Goal: Task Accomplishment & Management: Manage account settings

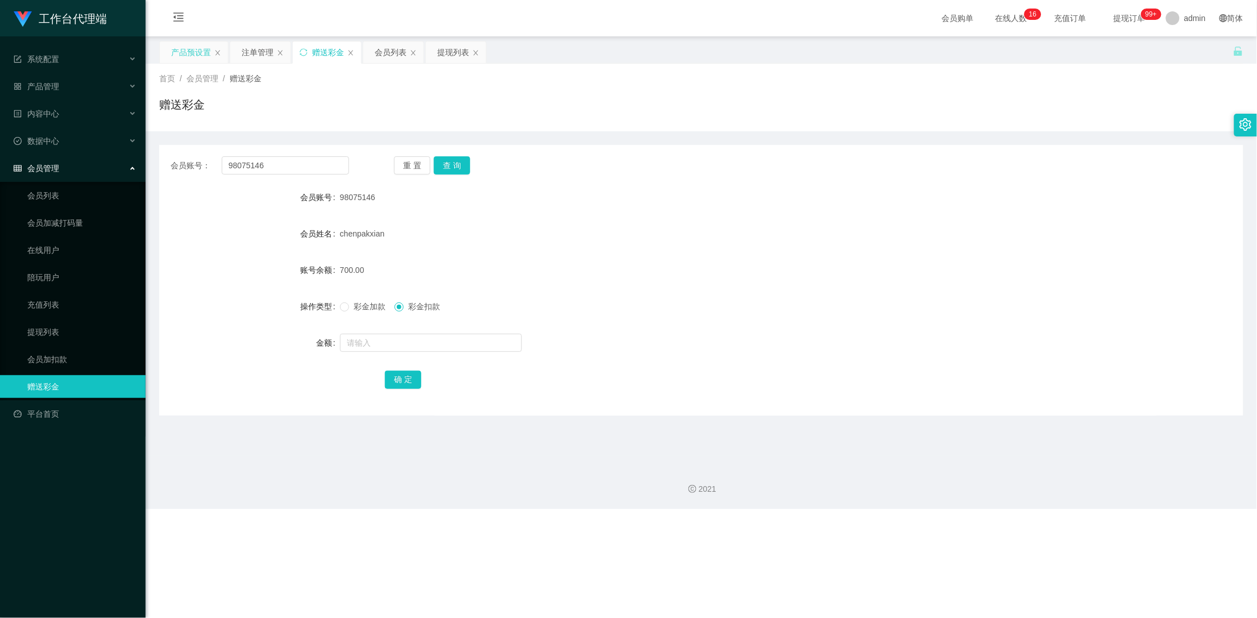
click at [192, 50] on div "产品预设置" at bounding box center [191, 53] width 40 height 22
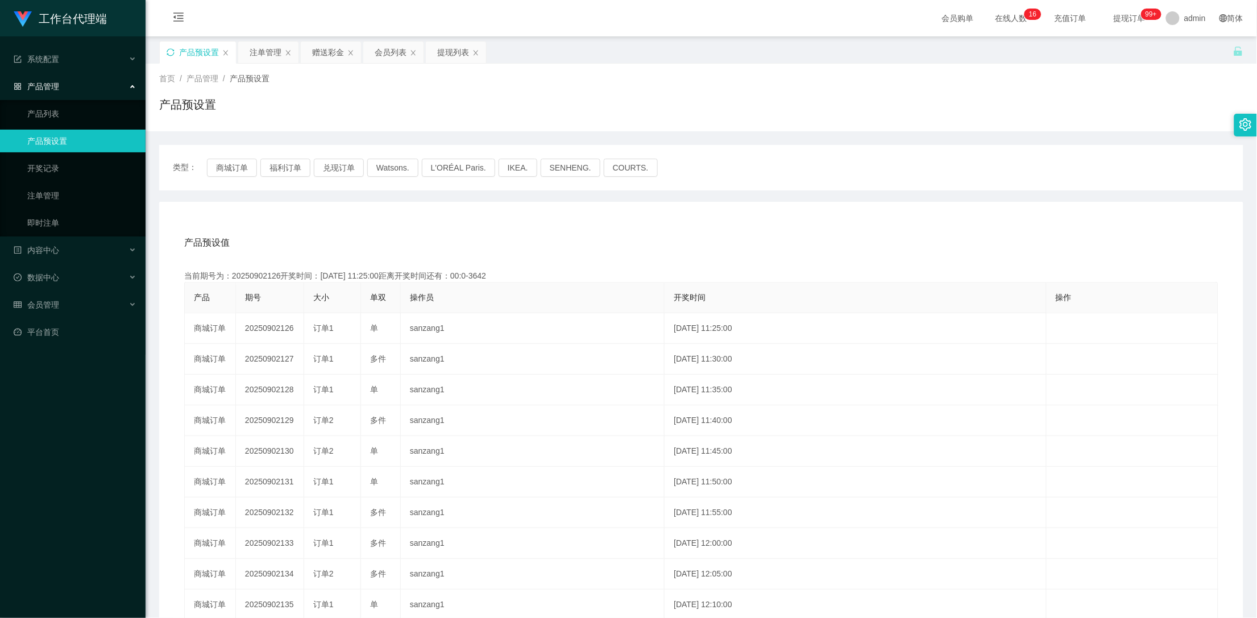
click at [170, 52] on icon "图标: sync" at bounding box center [171, 52] width 8 height 8
click at [338, 168] on button "兑现订单" at bounding box center [339, 168] width 50 height 18
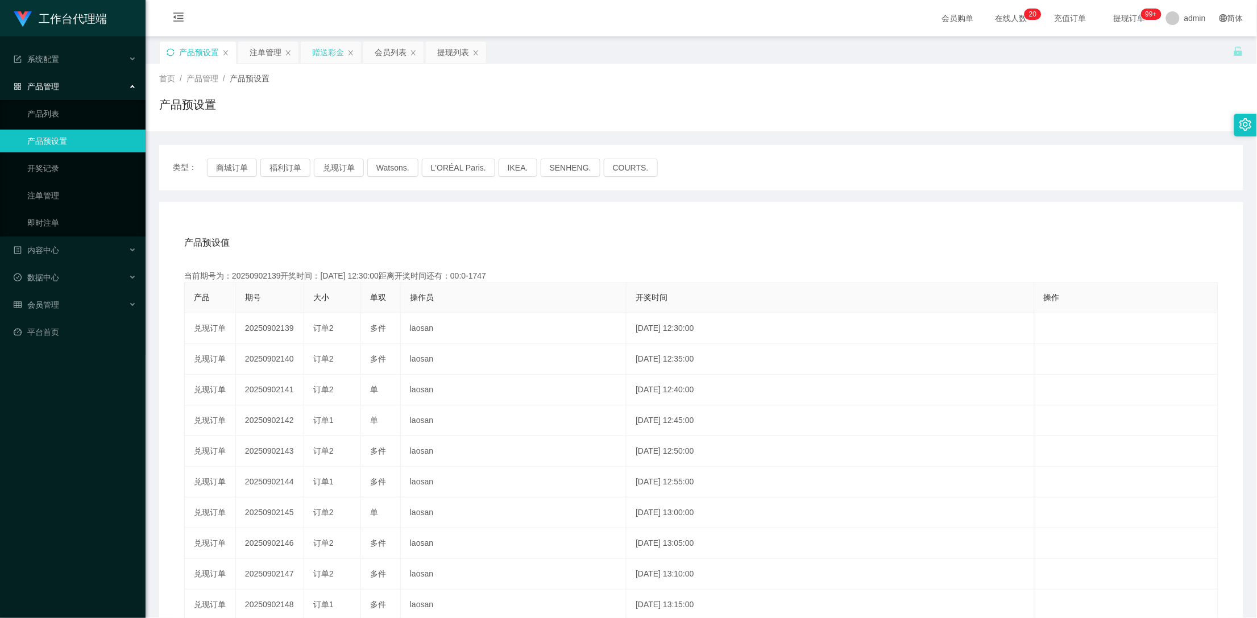
click at [327, 50] on div "赠送彩金" at bounding box center [328, 53] width 32 height 22
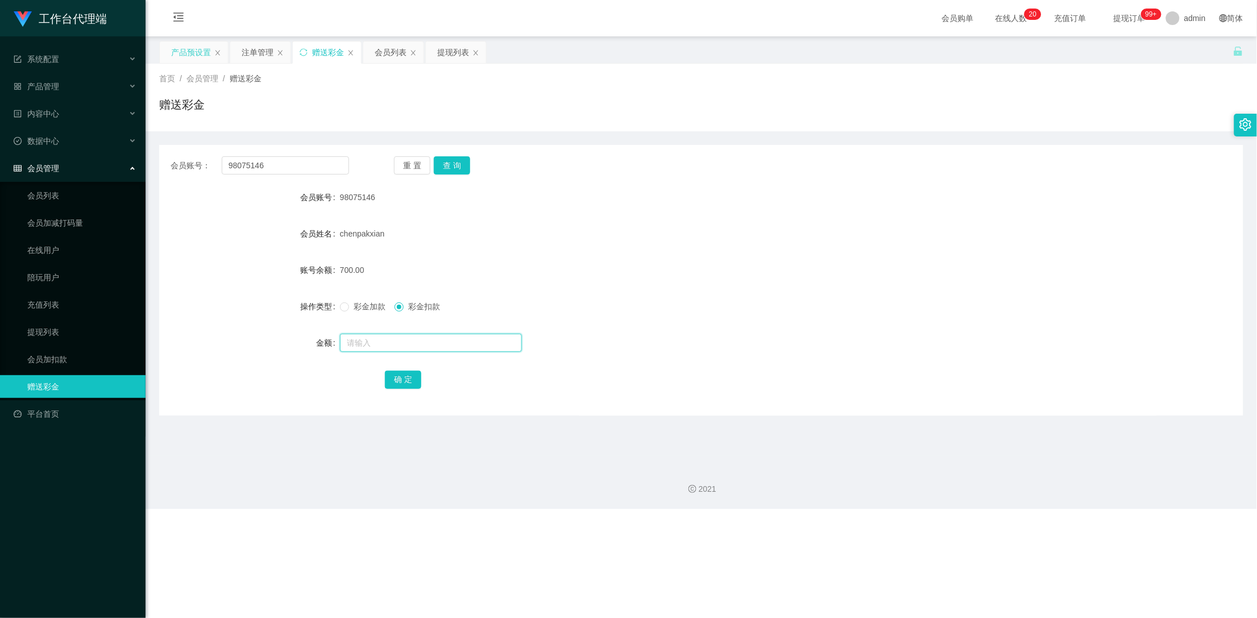
click at [404, 345] on input "text" at bounding box center [431, 343] width 182 height 18
click at [399, 344] on input "text" at bounding box center [431, 343] width 182 height 18
type input "1000"
drag, startPoint x: 400, startPoint y: 385, endPoint x: 408, endPoint y: 383, distance: 8.1
click at [400, 385] on button "确 定" at bounding box center [403, 380] width 36 height 18
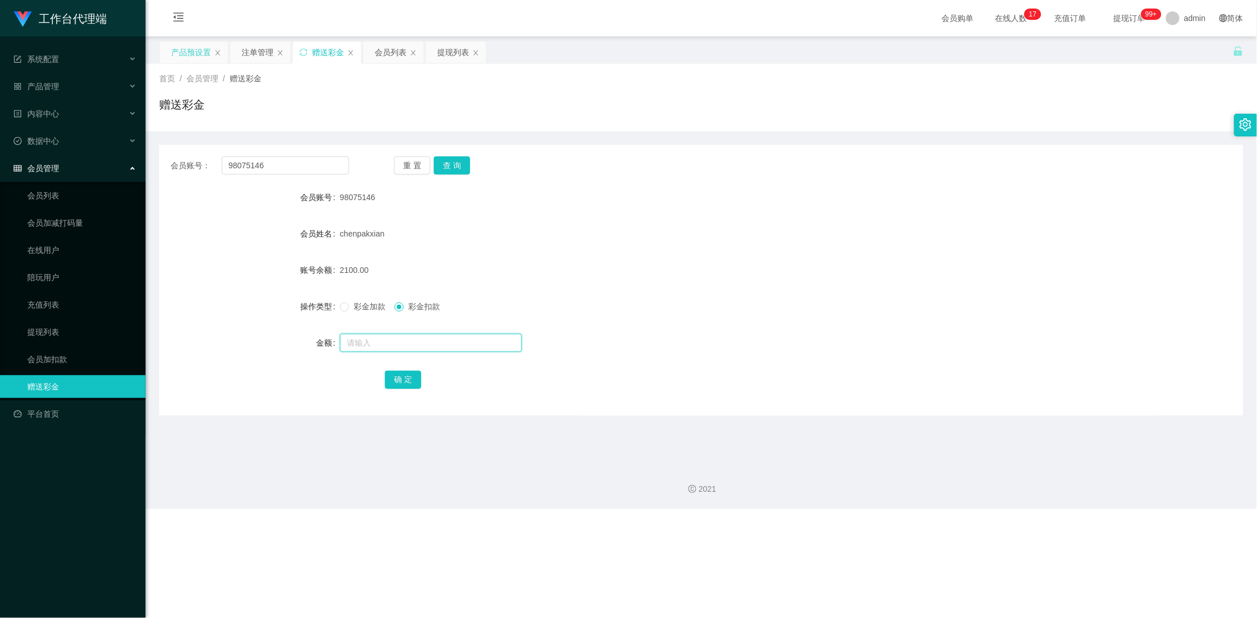
click at [384, 340] on input "text" at bounding box center [431, 343] width 182 height 18
type input "400"
click at [404, 384] on button "确 定" at bounding box center [403, 380] width 36 height 18
click at [266, 50] on div "注单管理" at bounding box center [258, 53] width 32 height 22
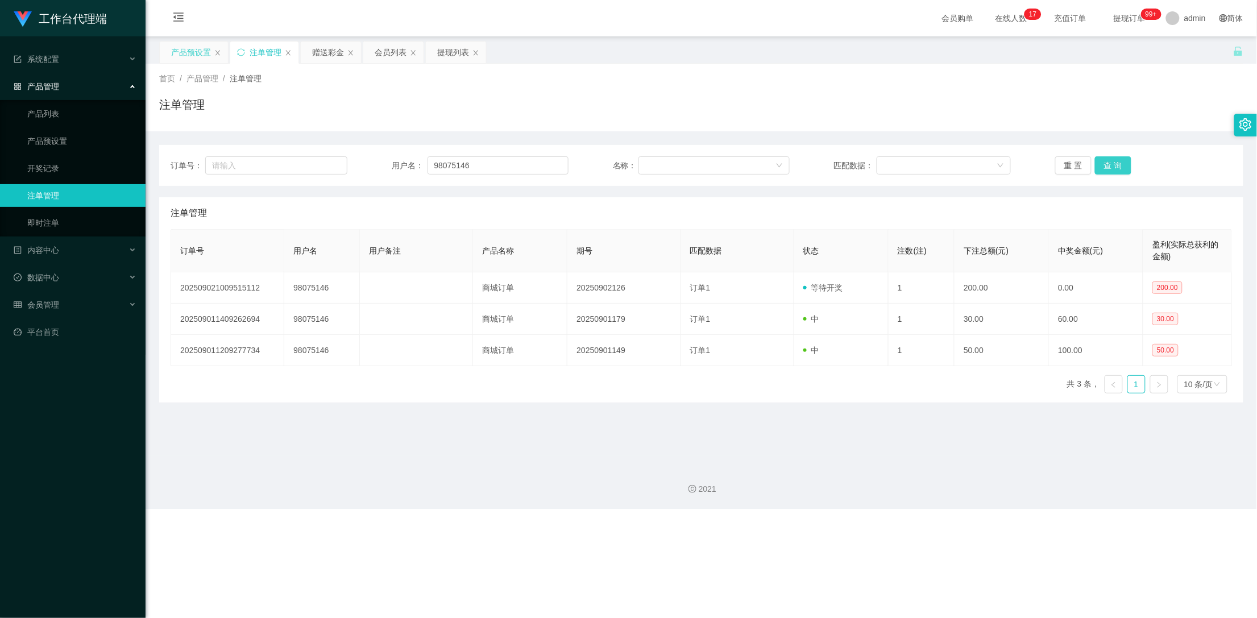
click at [1112, 163] on button "查 询" at bounding box center [1113, 165] width 36 height 18
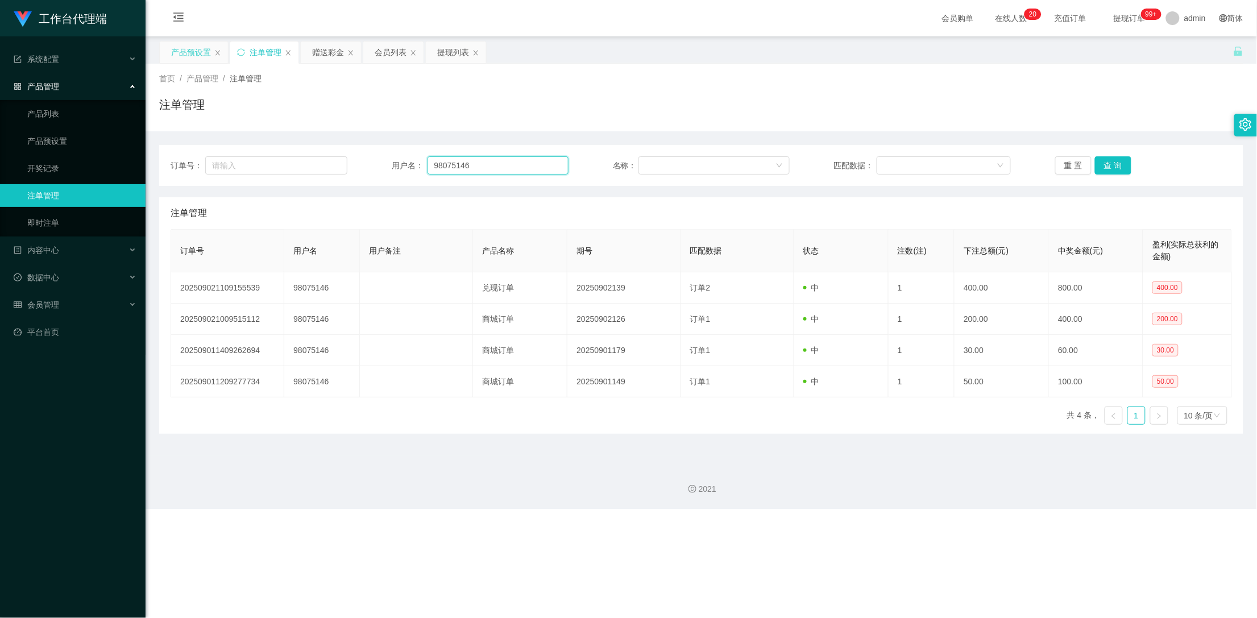
drag, startPoint x: 497, startPoint y: 160, endPoint x: 404, endPoint y: 161, distance: 92.7
click at [404, 161] on div "用户名： 98075146" at bounding box center [480, 165] width 177 height 18
click at [173, 54] on div "产品预设置" at bounding box center [191, 53] width 40 height 22
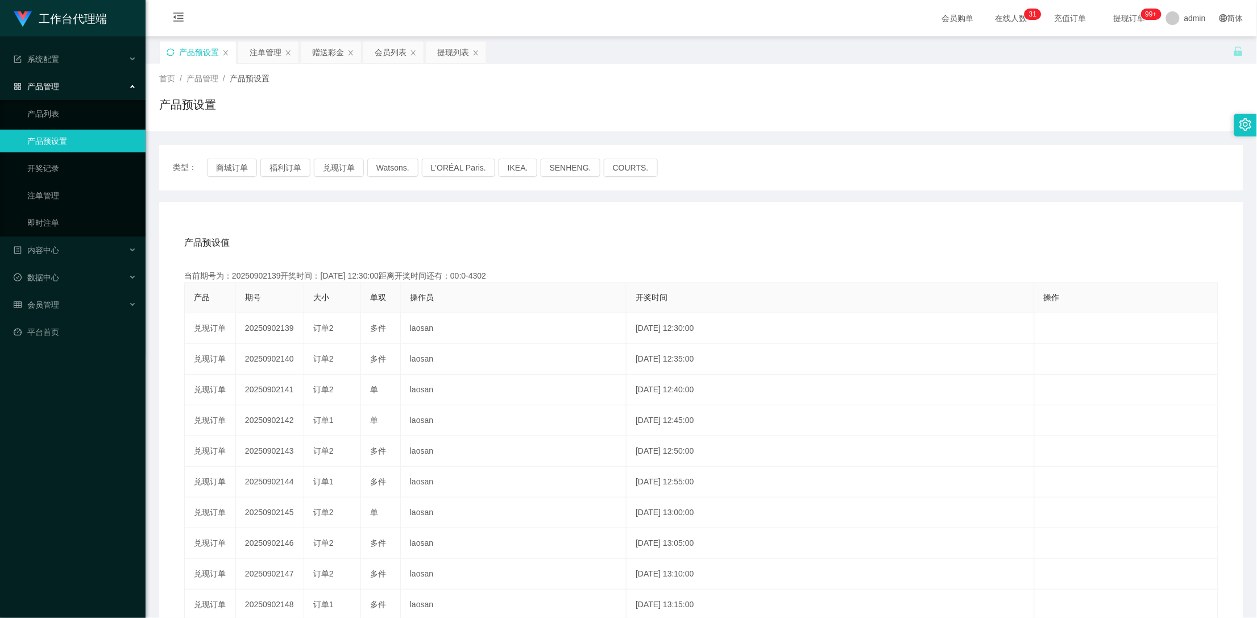
click at [171, 51] on icon "图标: sync" at bounding box center [171, 52] width 8 height 8
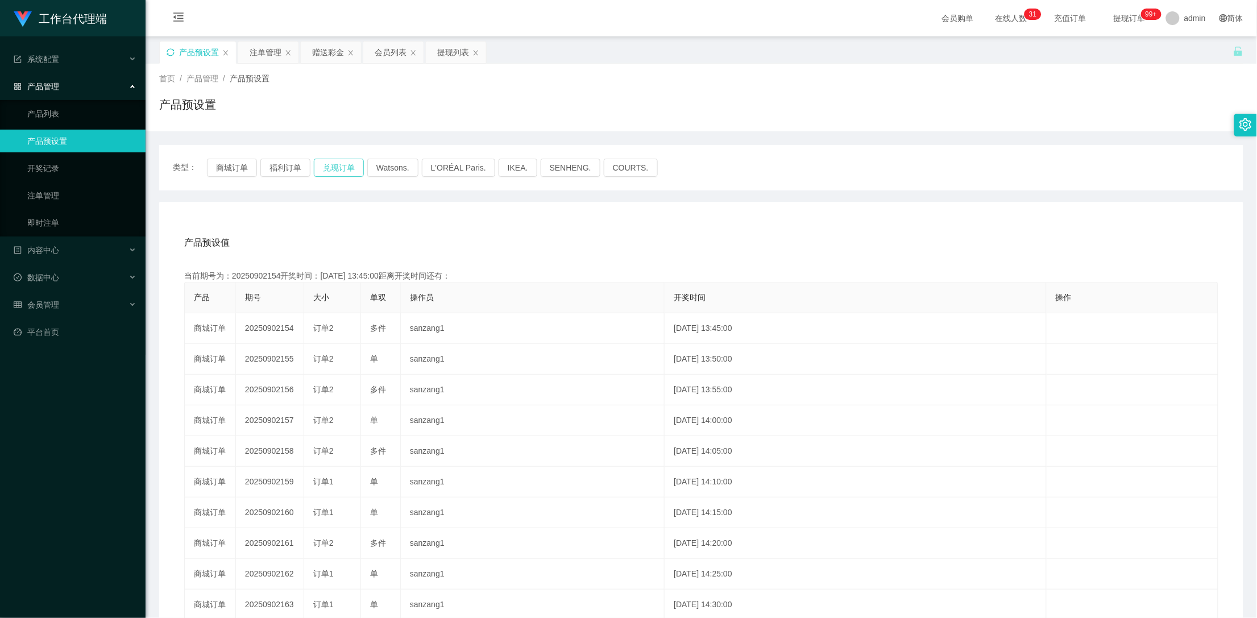
click at [335, 164] on button "兑现订单" at bounding box center [339, 168] width 50 height 18
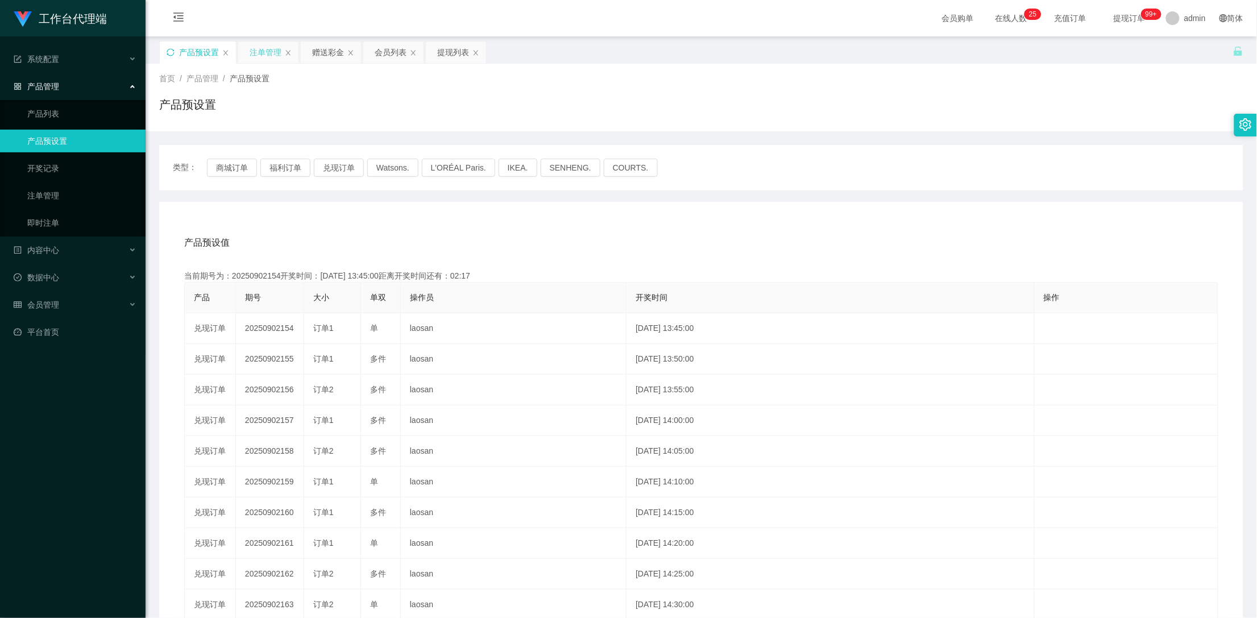
click at [270, 48] on div "注单管理" at bounding box center [266, 53] width 32 height 22
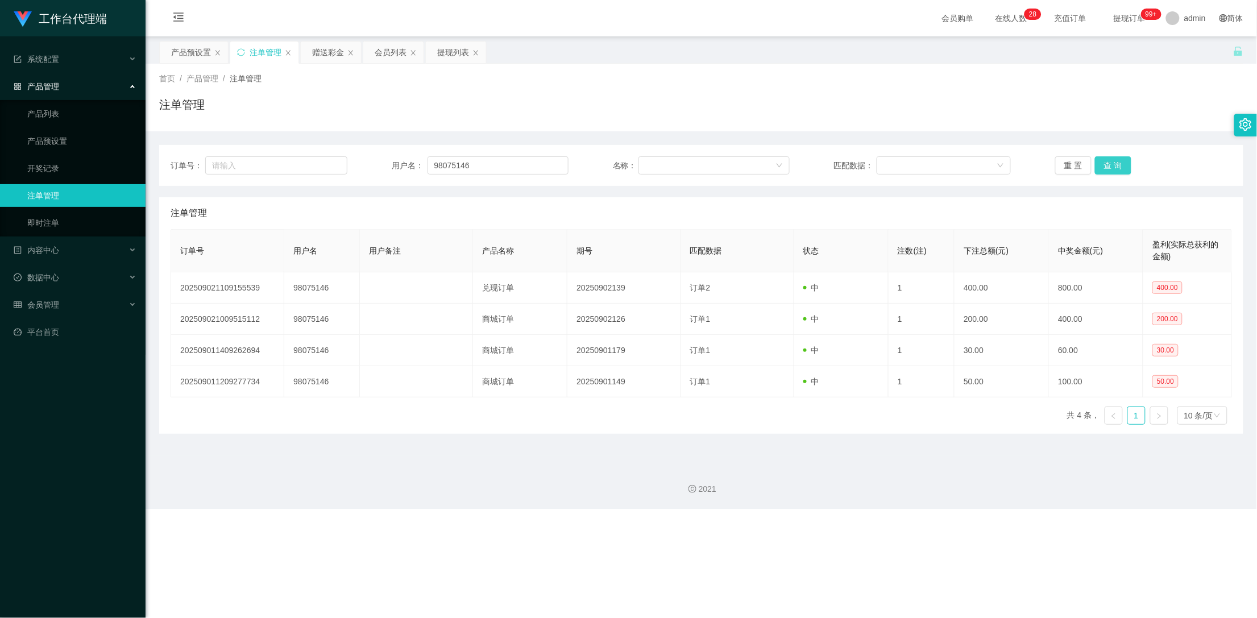
click at [1105, 167] on button "查 询" at bounding box center [1113, 165] width 36 height 18
drag, startPoint x: 329, startPoint y: 52, endPoint x: 351, endPoint y: 70, distance: 28.8
click at [329, 52] on div "赠送彩金" at bounding box center [328, 53] width 32 height 22
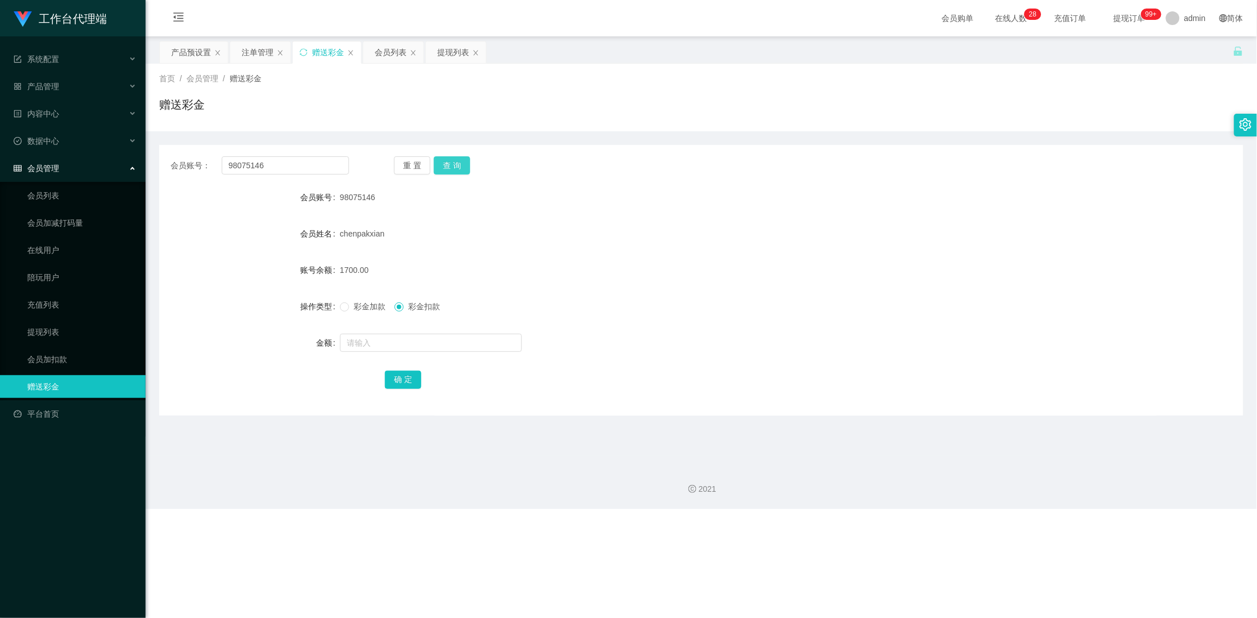
click at [455, 163] on button "查 询" at bounding box center [452, 165] width 36 height 18
click at [256, 55] on div "注单管理" at bounding box center [258, 53] width 32 height 22
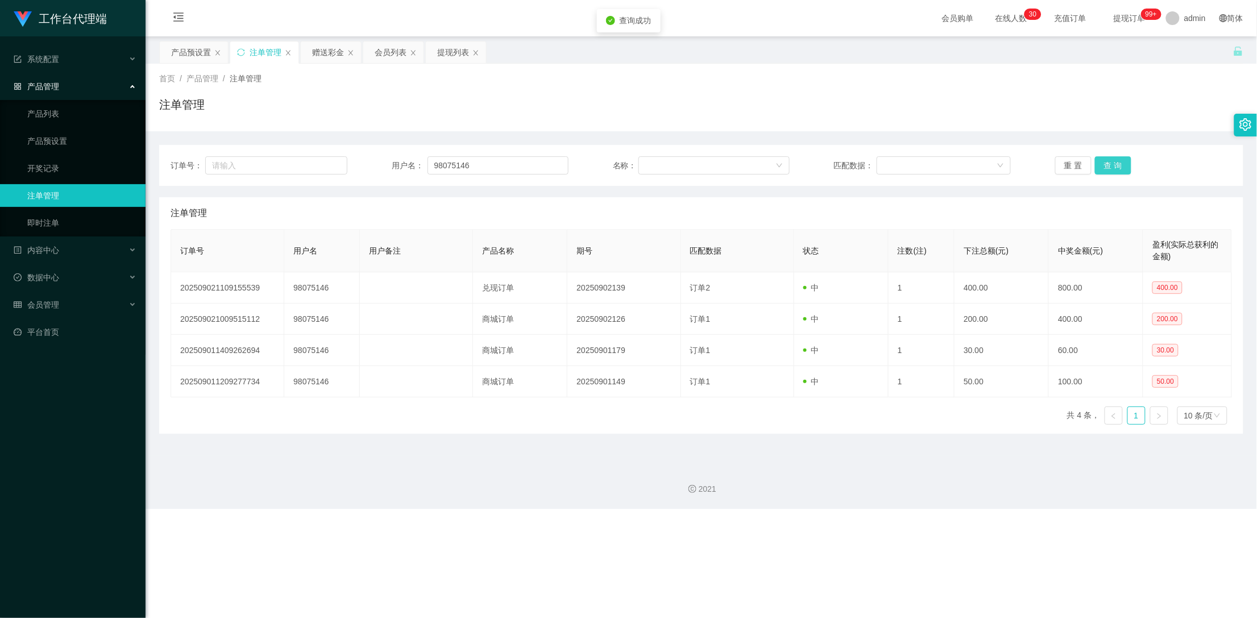
click at [1097, 164] on button "查 询" at bounding box center [1113, 165] width 36 height 18
click at [1097, 164] on div "重 置 查 询" at bounding box center [1143, 165] width 177 height 18
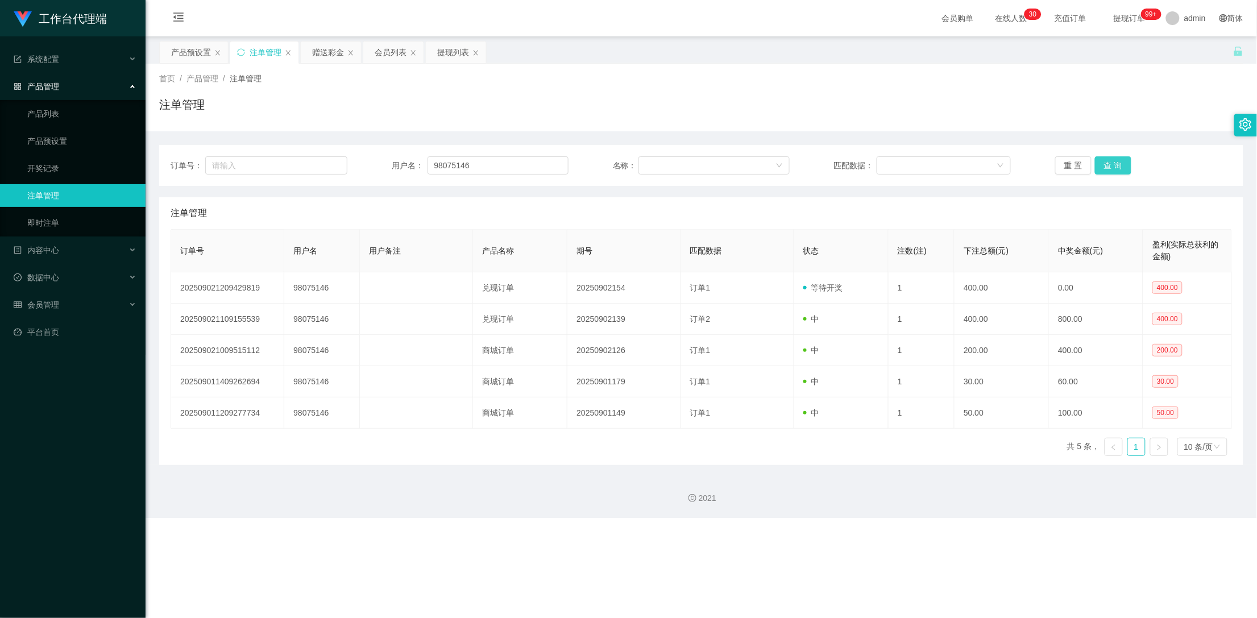
click at [1106, 161] on button "查 询" at bounding box center [1113, 165] width 36 height 18
click at [318, 46] on div "赠送彩金" at bounding box center [328, 53] width 32 height 22
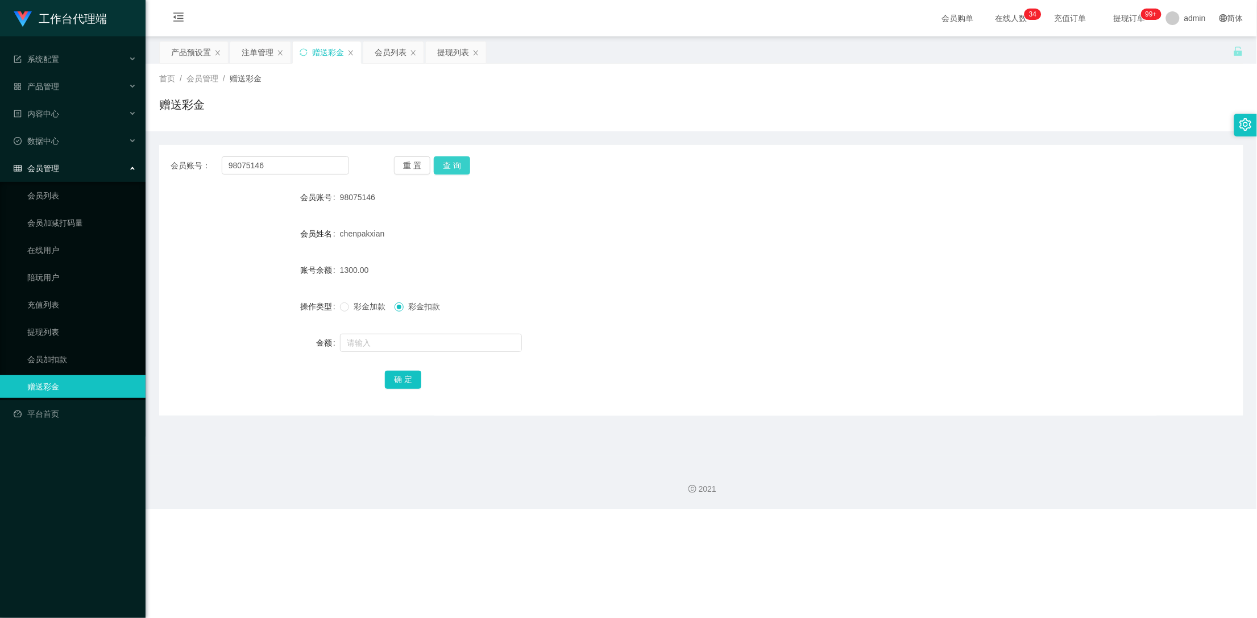
click at [462, 163] on button "查 询" at bounding box center [452, 165] width 36 height 18
click at [462, 163] on button "查 询" at bounding box center [458, 165] width 49 height 18
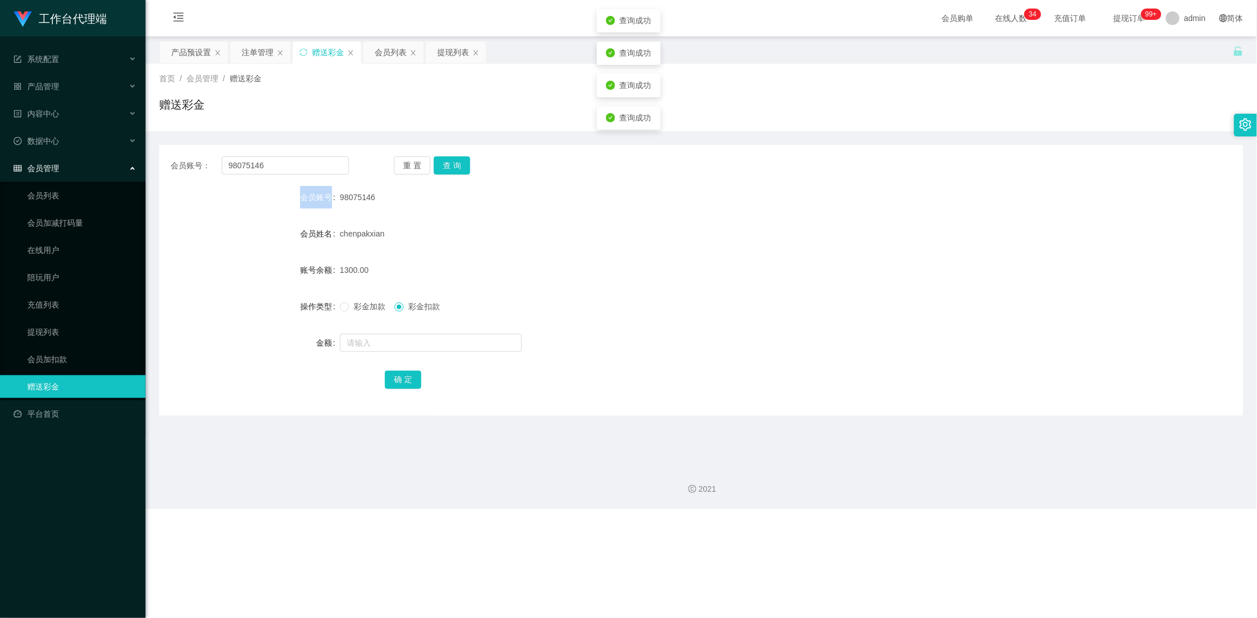
drag, startPoint x: 462, startPoint y: 163, endPoint x: 867, endPoint y: 40, distance: 423.2
click at [463, 163] on div "重 置 查 询" at bounding box center [483, 165] width 179 height 18
drag, startPoint x: 271, startPoint y: 164, endPoint x: 219, endPoint y: 172, distance: 52.8
click at [219, 172] on div "会员账号： 98075146" at bounding box center [260, 165] width 179 height 18
click at [272, 166] on input "98075146" at bounding box center [286, 165] width 128 height 18
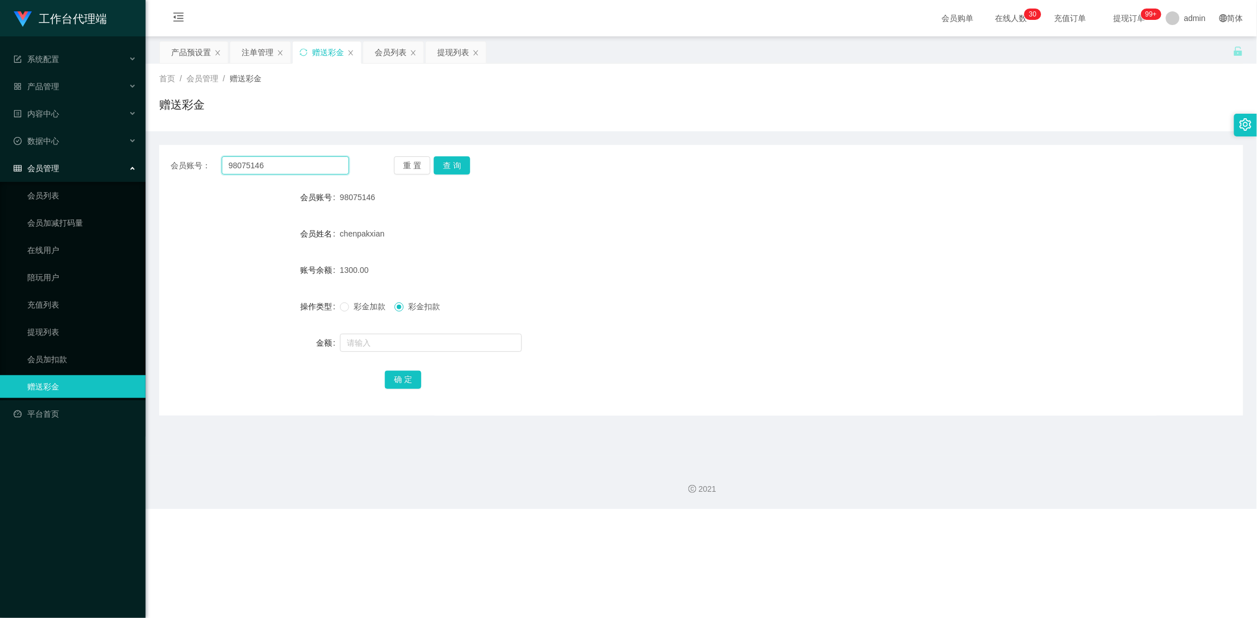
click at [270, 162] on input "98075146" at bounding box center [286, 165] width 128 height 18
drag, startPoint x: 270, startPoint y: 162, endPoint x: 207, endPoint y: 162, distance: 62.5
click at [207, 162] on div "会员账号： 98075146" at bounding box center [260, 165] width 179 height 18
click at [274, 167] on input "98075146" at bounding box center [286, 165] width 128 height 18
drag, startPoint x: 274, startPoint y: 167, endPoint x: 223, endPoint y: 163, distance: 50.8
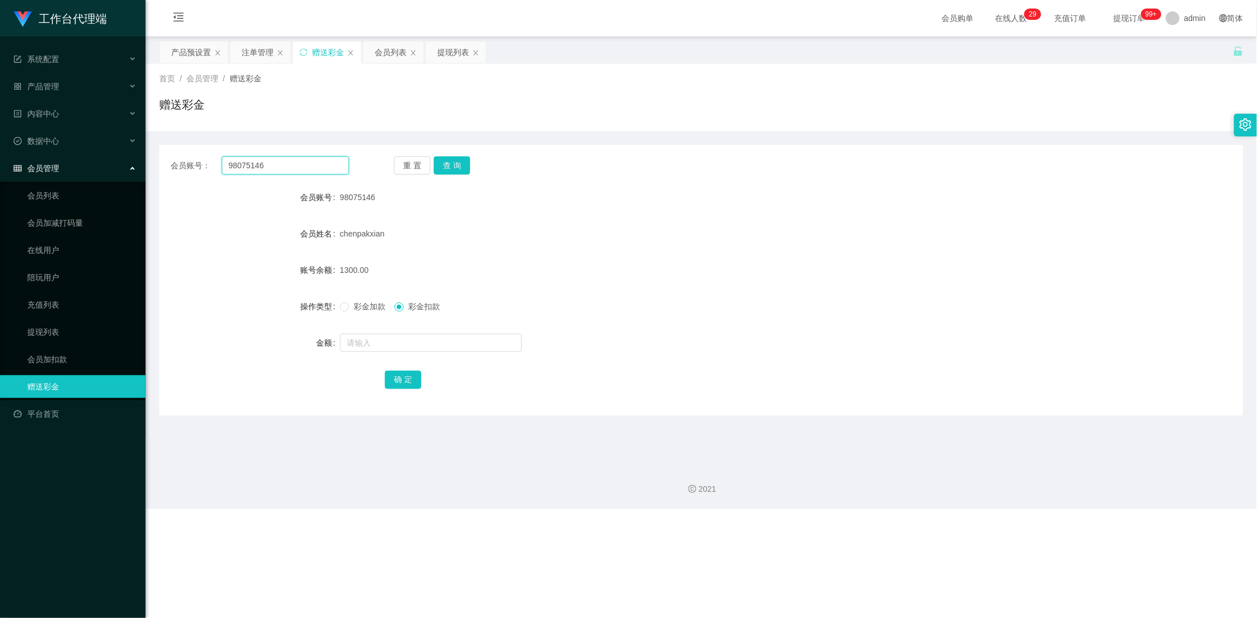
click at [223, 163] on input "98075146" at bounding box center [286, 165] width 128 height 18
drag, startPoint x: 389, startPoint y: 51, endPoint x: 463, endPoint y: 100, distance: 88.9
click at [389, 51] on div "会员列表" at bounding box center [391, 53] width 32 height 22
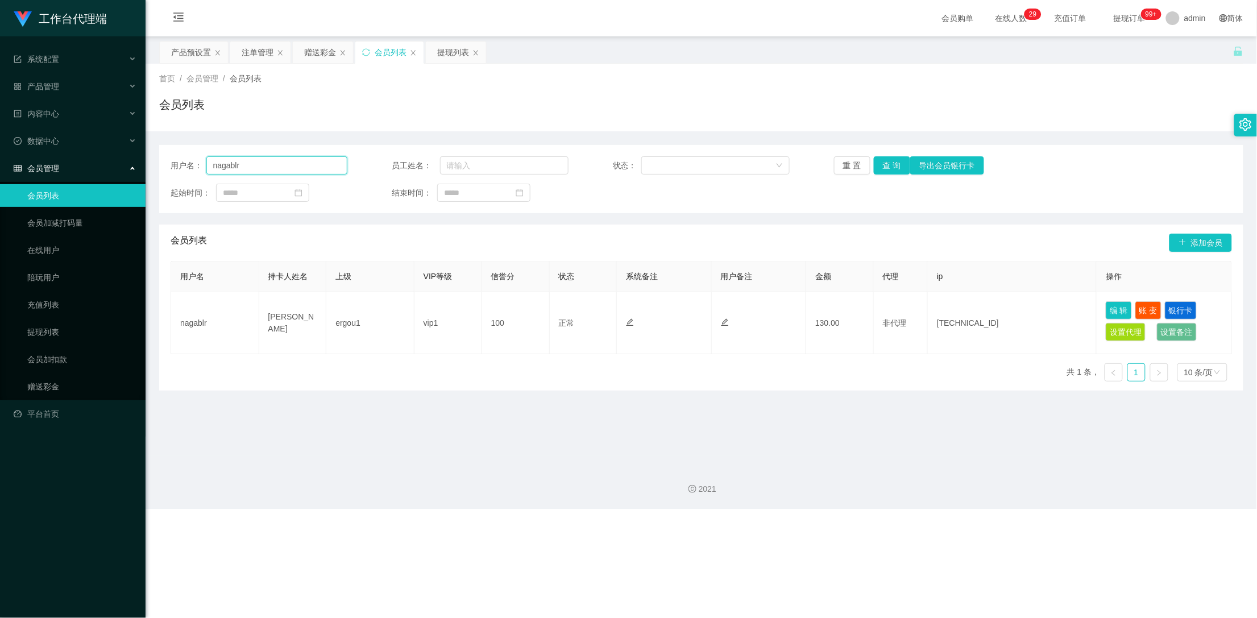
drag, startPoint x: 275, startPoint y: 166, endPoint x: 179, endPoint y: 166, distance: 95.5
click at [179, 166] on div "用户名： nagablr" at bounding box center [259, 165] width 177 height 18
paste input "98075146"
type input "98075146"
click at [892, 165] on button "查 询" at bounding box center [892, 165] width 36 height 18
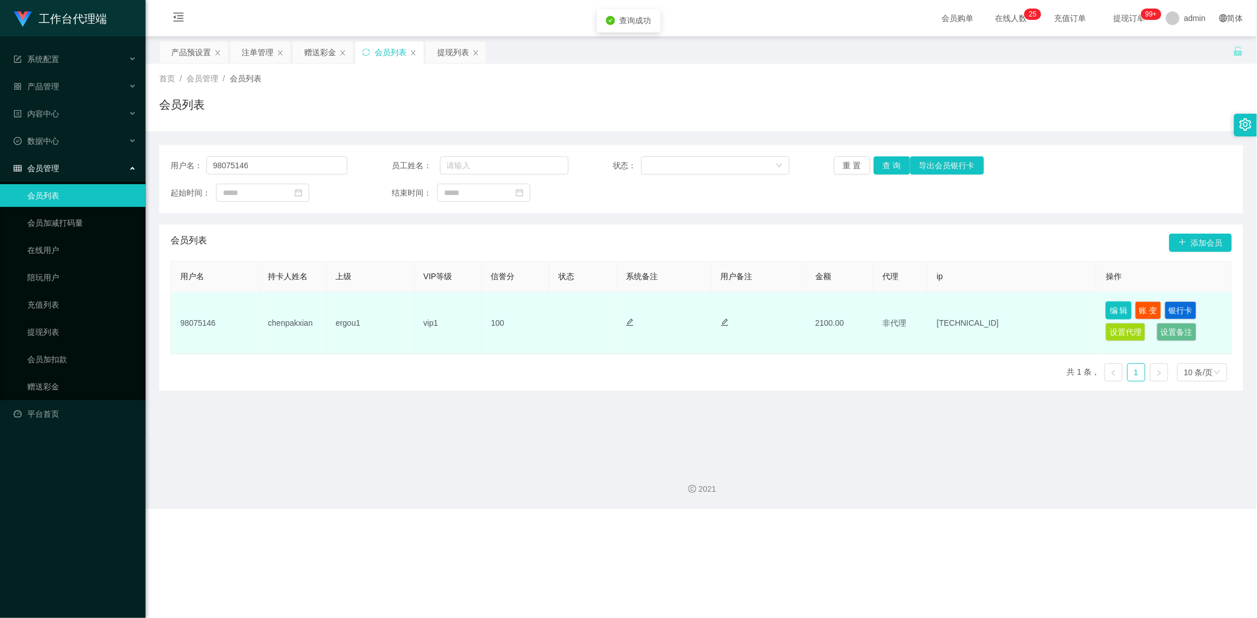
click at [1106, 306] on button "编 辑" at bounding box center [1119, 310] width 26 height 18
type input "98075146"
type input "chenpakxian"
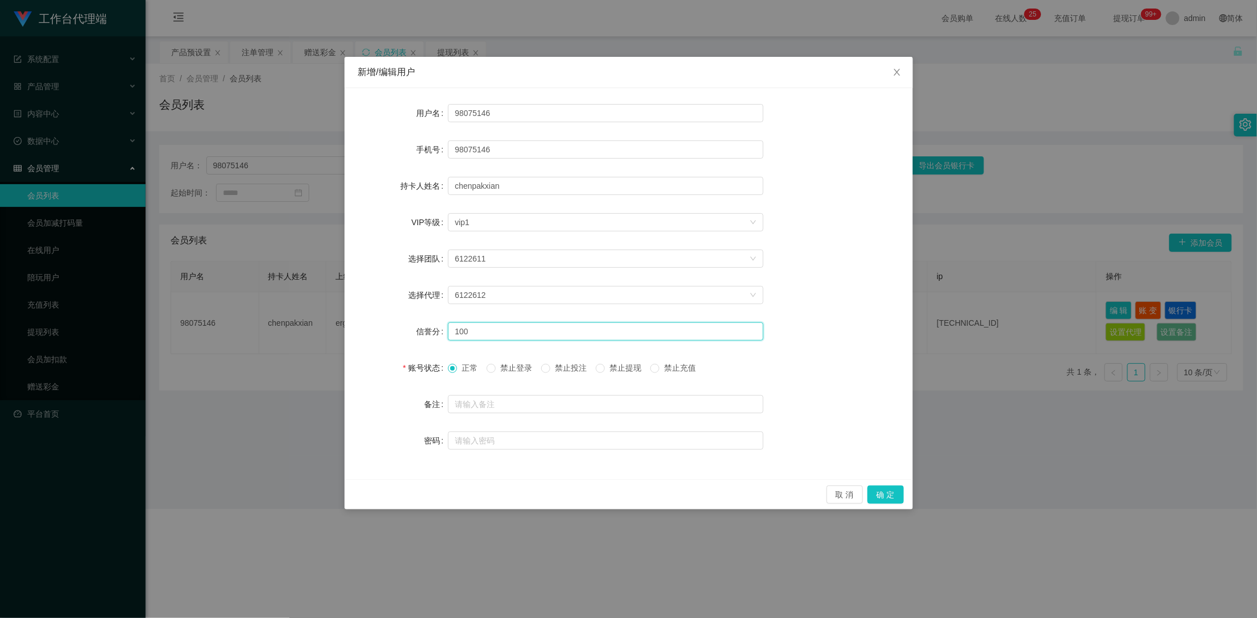
click at [479, 332] on input "100" at bounding box center [606, 331] width 316 height 18
type input "1"
type input "80"
click at [888, 499] on button "确 定" at bounding box center [886, 495] width 36 height 18
